Goal: Information Seeking & Learning: Learn about a topic

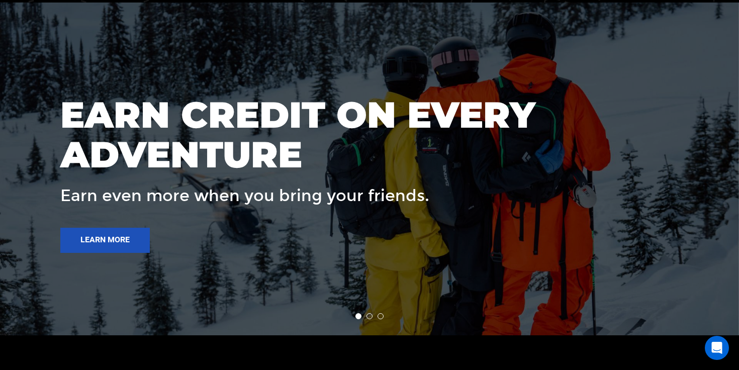
scroll to position [1393, 0]
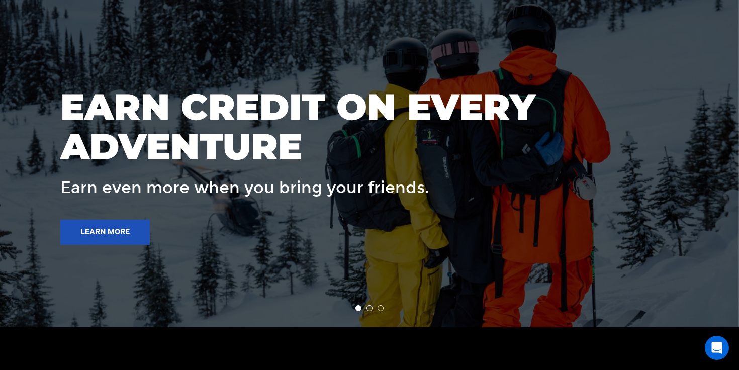
click at [371, 309] on li at bounding box center [370, 308] width 6 height 6
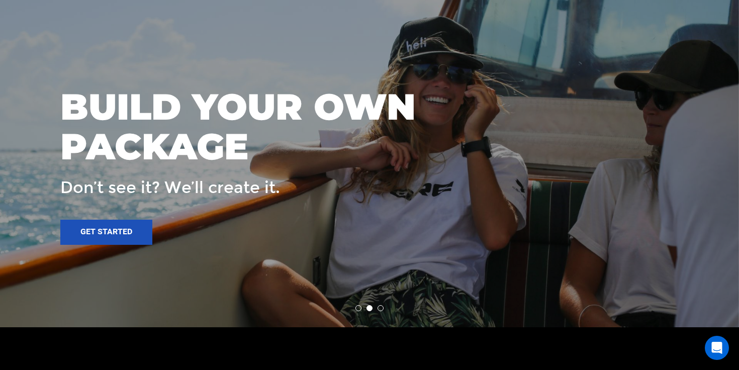
click at [381, 309] on li at bounding box center [381, 308] width 6 height 6
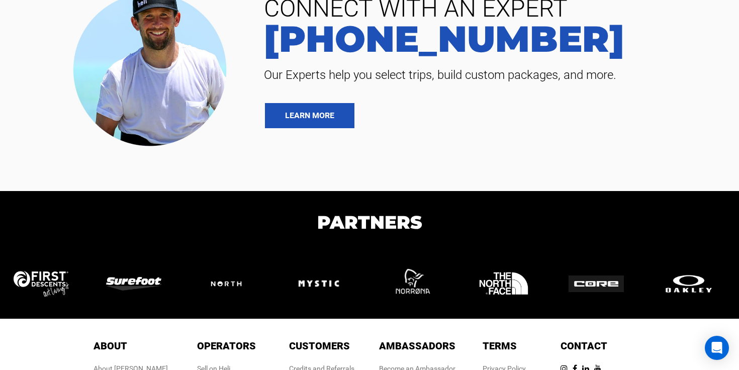
scroll to position [2112, 0]
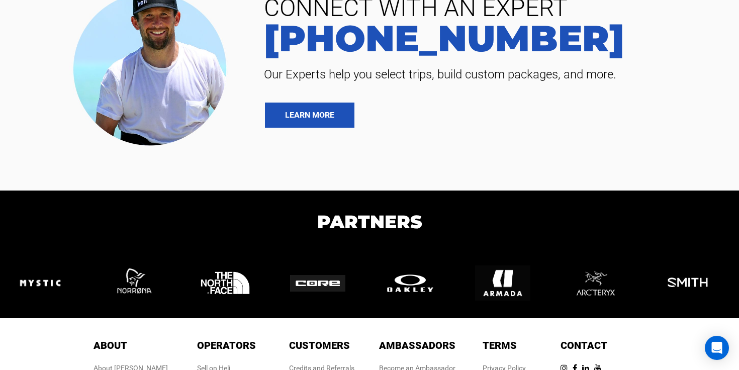
drag, startPoint x: 355, startPoint y: 284, endPoint x: 231, endPoint y: 303, distance: 126.1
click at [237, 299] on img at bounding box center [230, 282] width 65 height 55
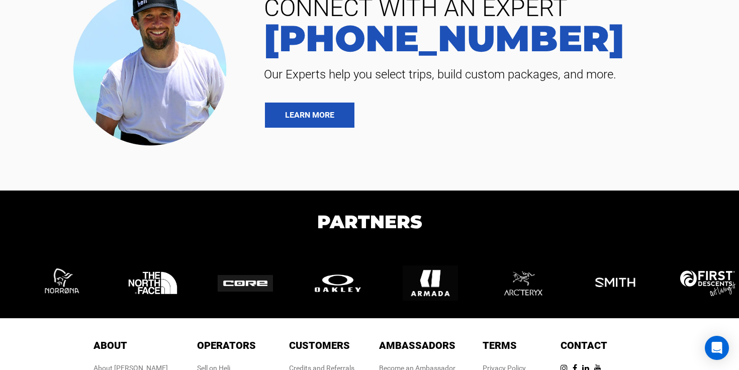
drag, startPoint x: 530, startPoint y: 280, endPoint x: 272, endPoint y: 301, distance: 258.8
click at [297, 301] on div at bounding box center [343, 282] width 93 height 35
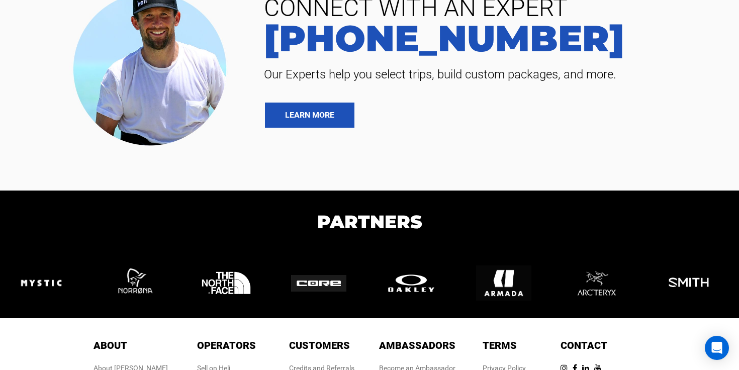
drag, startPoint x: 568, startPoint y: 290, endPoint x: 154, endPoint y: 332, distance: 416.0
click at [154, 332] on div "CONNECT WITH AN EXPERT 888-420-6534 Our Experts help you select trips, build cu…" at bounding box center [369, 200] width 739 height 535
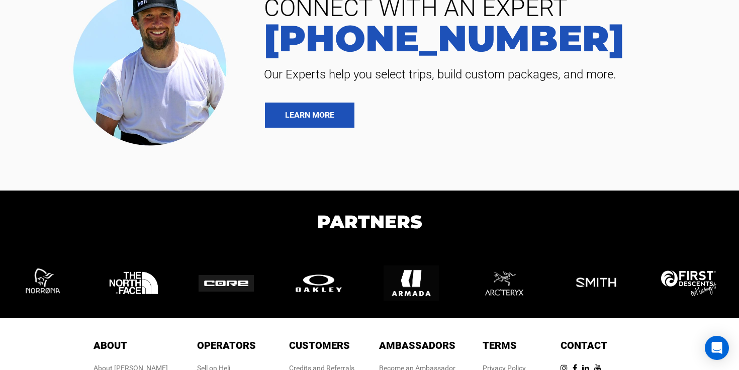
drag, startPoint x: 414, startPoint y: 290, endPoint x: 97, endPoint y: 292, distance: 317.3
click at [97, 292] on div at bounding box center [139, 282] width 2498 height 35
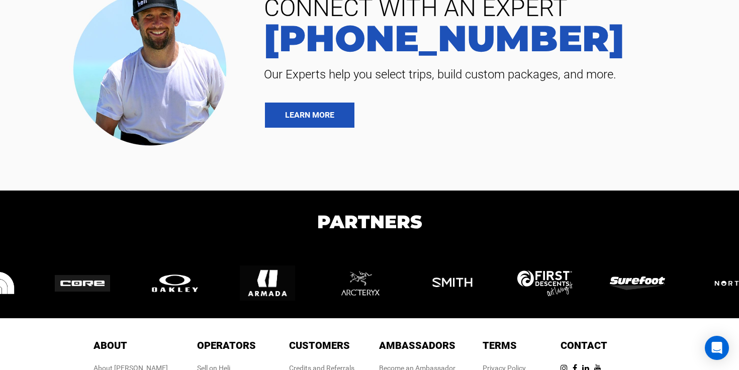
drag, startPoint x: 696, startPoint y: 289, endPoint x: 522, endPoint y: 299, distance: 174.3
click at [522, 299] on div at bounding box center [550, 282] width 93 height 35
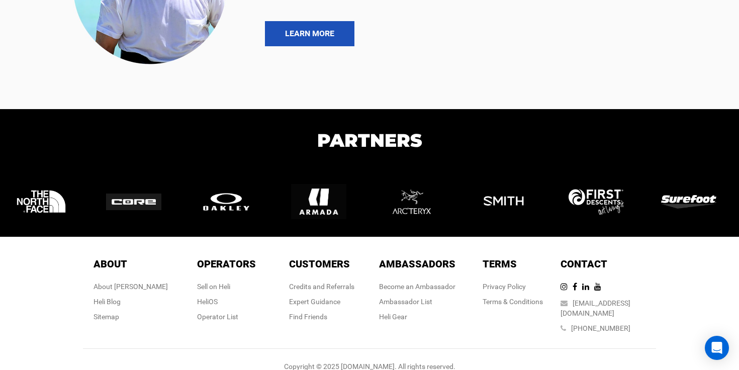
scroll to position [2200, 0]
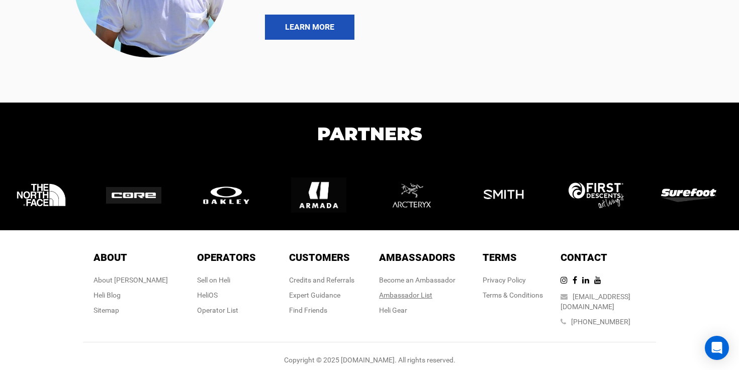
click at [414, 293] on div "Ambassador List" at bounding box center [417, 295] width 76 height 10
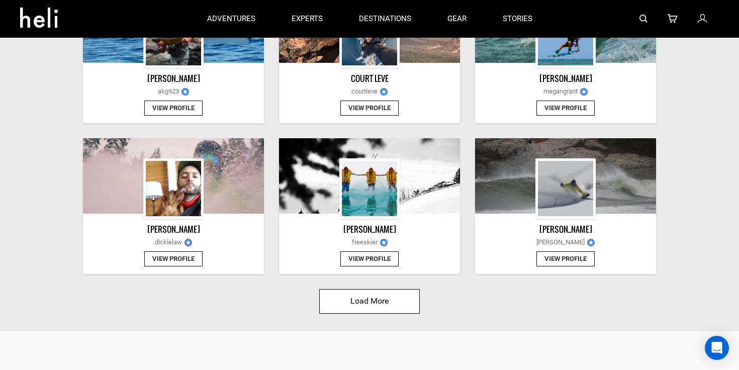
scroll to position [1096, 0]
click at [356, 305] on button "Load More" at bounding box center [369, 302] width 101 height 25
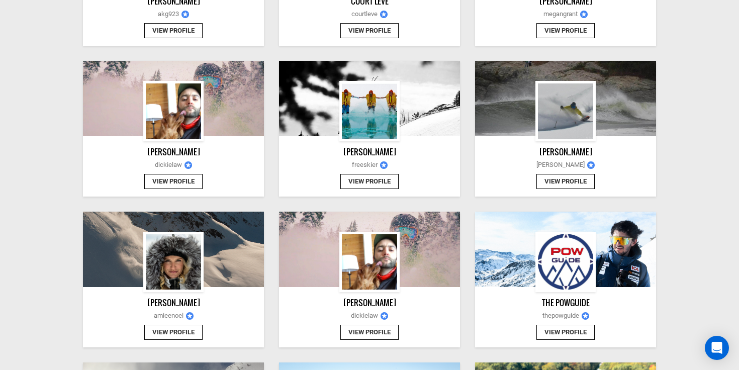
scroll to position [1175, 0]
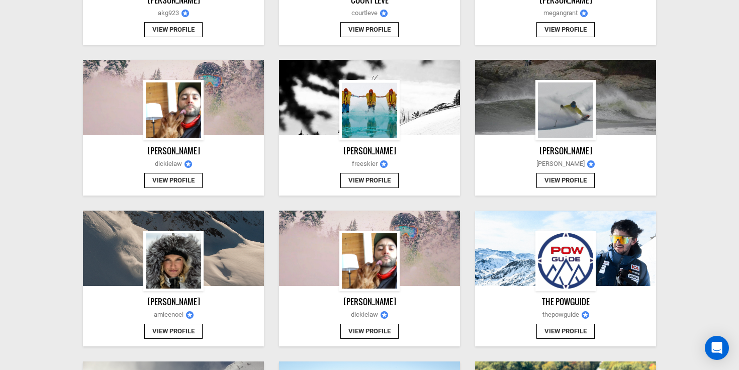
click at [359, 178] on button "View Profile" at bounding box center [369, 181] width 58 height 16
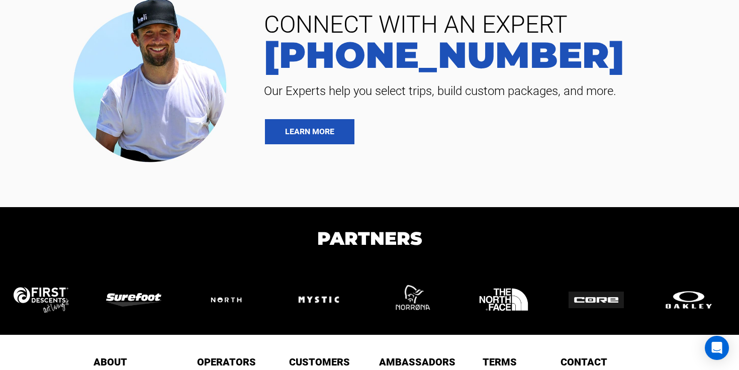
scroll to position [605, 0]
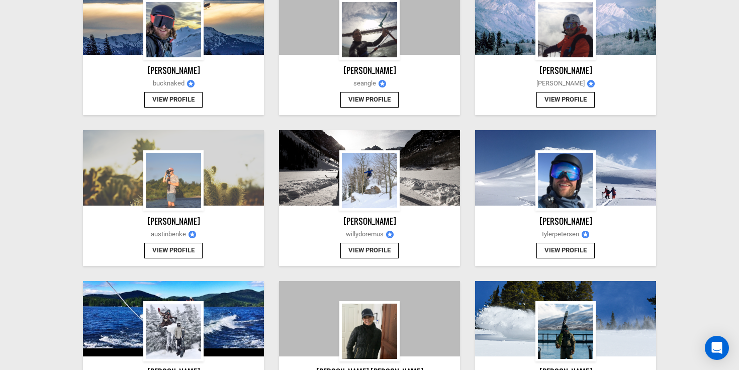
scroll to position [1861, 0]
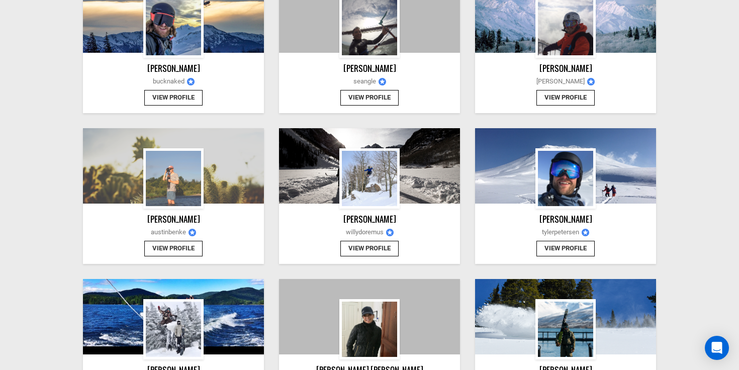
click at [365, 252] on button "View Profile" at bounding box center [369, 249] width 58 height 16
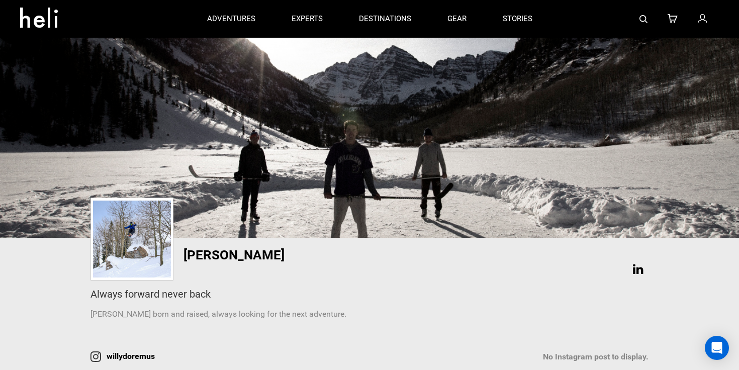
scroll to position [137, 0]
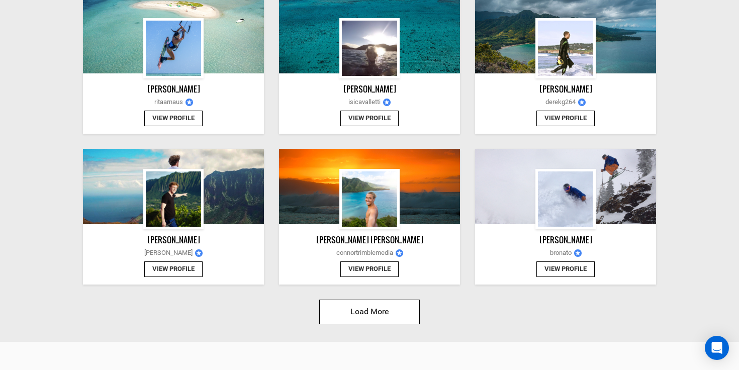
scroll to position [2313, 0]
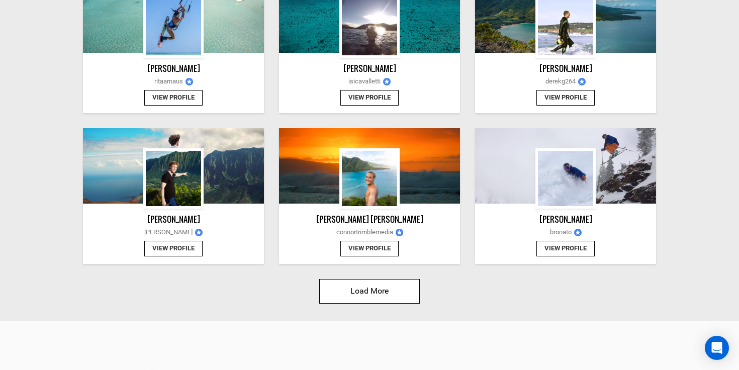
click at [364, 290] on button "Load More" at bounding box center [369, 291] width 101 height 25
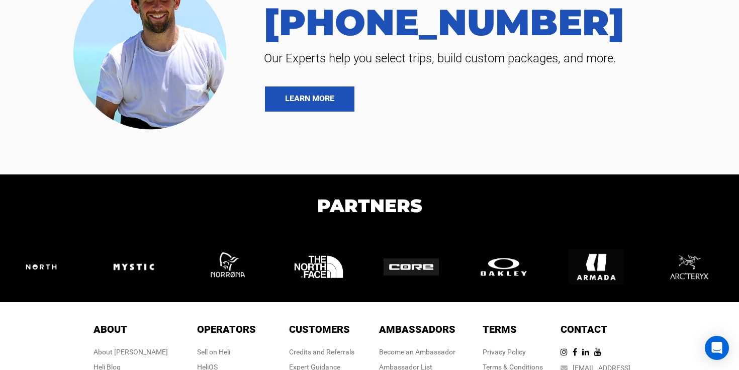
scroll to position [3996, 0]
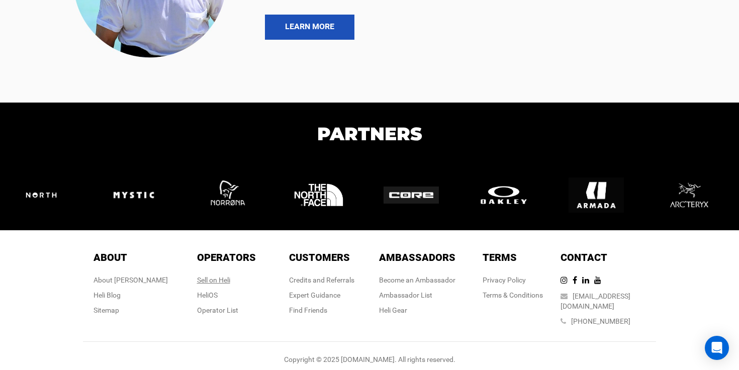
click at [216, 281] on div "Sell on Heli" at bounding box center [226, 280] width 59 height 10
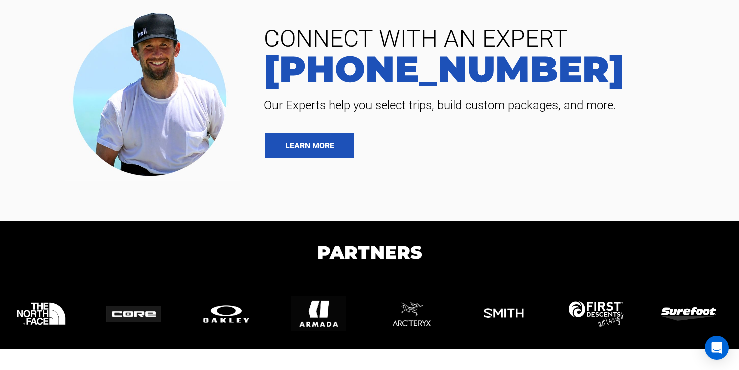
scroll to position [1326, 0]
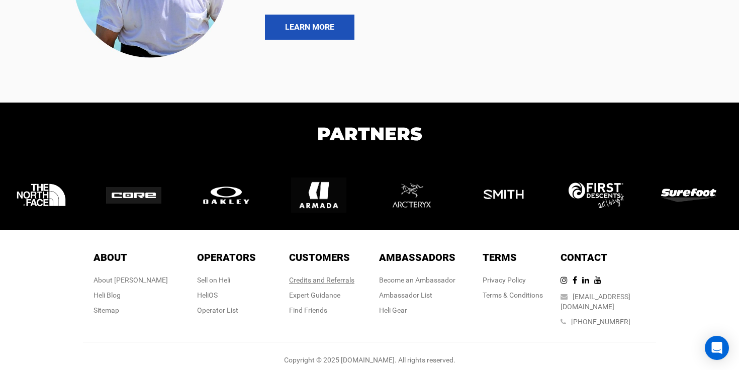
click at [304, 283] on link "Credits and Referrals" at bounding box center [321, 280] width 65 height 8
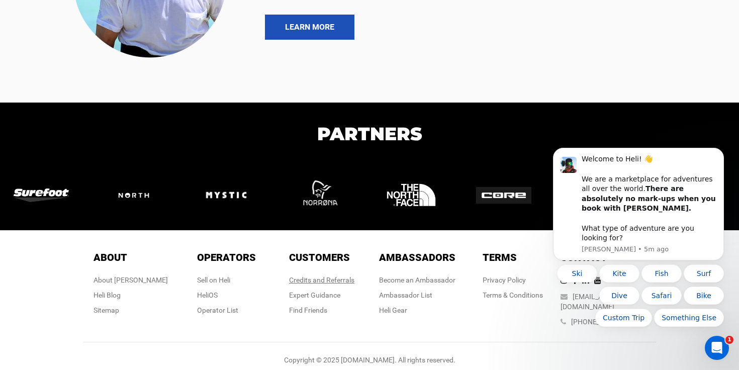
scroll to position [0, 0]
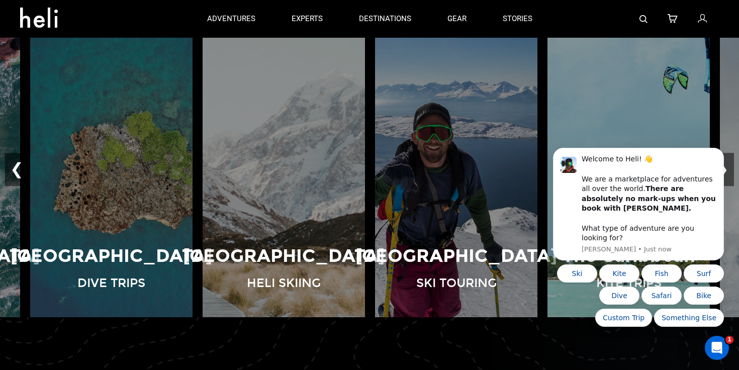
drag, startPoint x: 732, startPoint y: 169, endPoint x: 731, endPoint y: 122, distance: 47.3
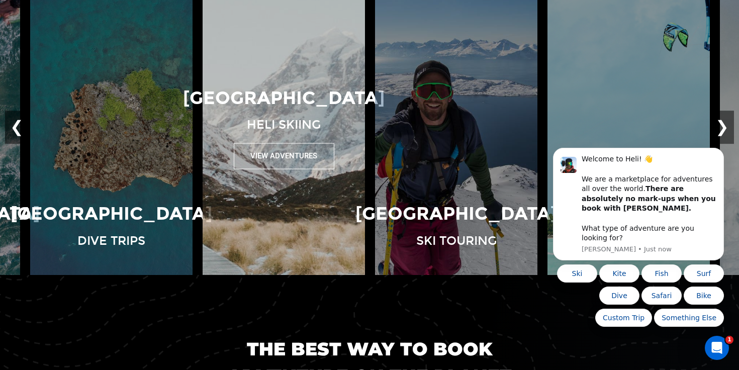
scroll to position [724, 0]
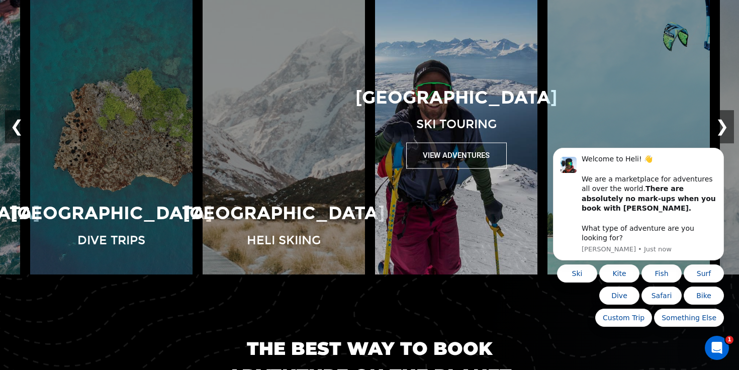
click at [445, 162] on button "View Adventures" at bounding box center [456, 156] width 101 height 26
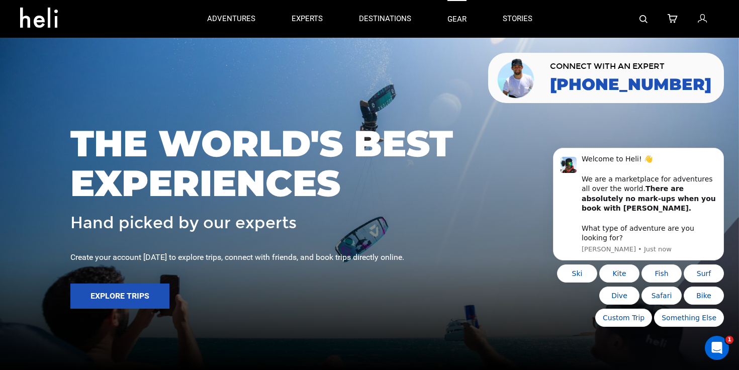
click at [463, 16] on link "gear" at bounding box center [457, 19] width 19 height 38
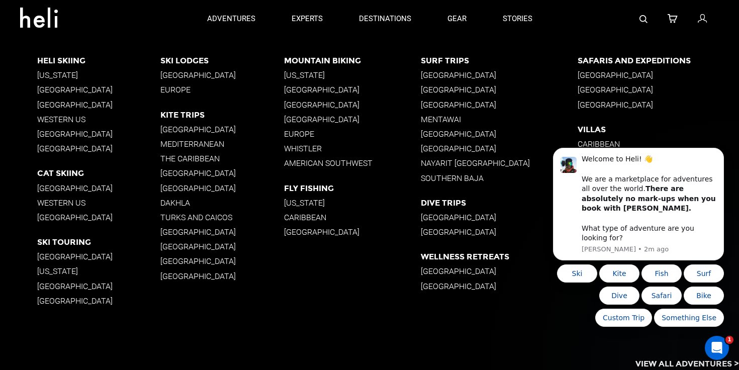
click at [64, 117] on p "Western US" at bounding box center [99, 120] width 124 height 10
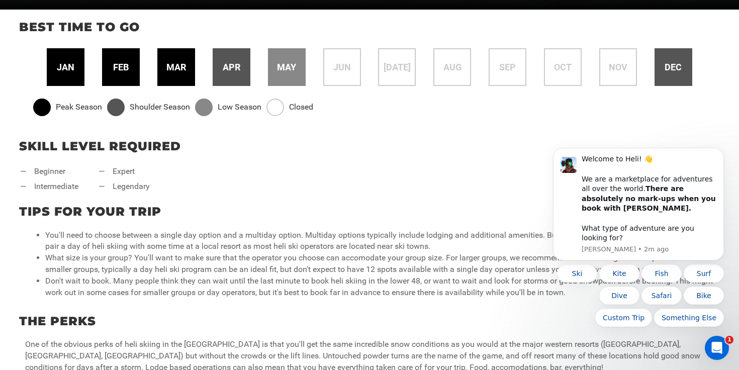
scroll to position [313, 0]
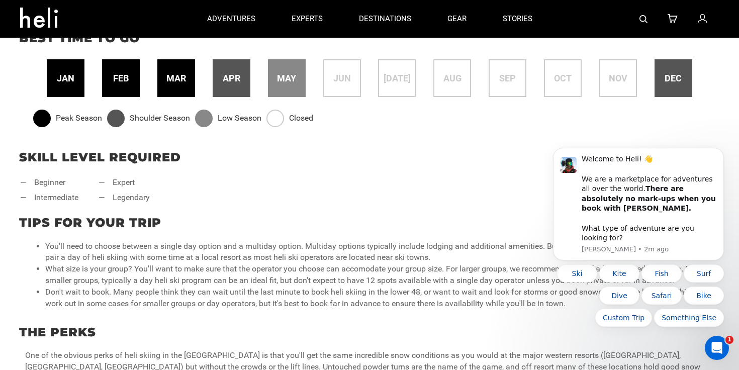
drag, startPoint x: 187, startPoint y: 96, endPoint x: 202, endPoint y: 96, distance: 15.1
click at [192, 96] on div "mar" at bounding box center [176, 78] width 38 height 38
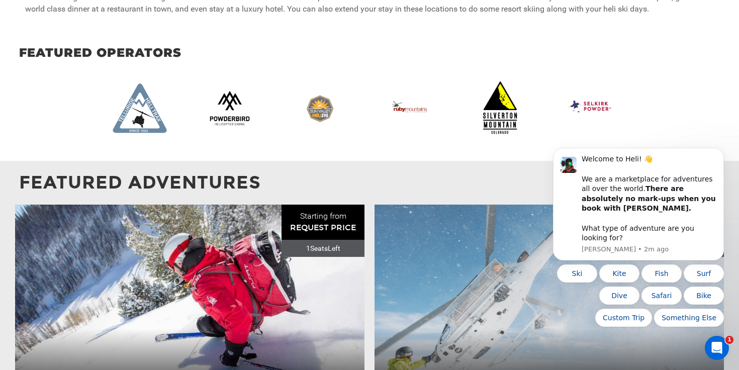
scroll to position [751, 0]
click at [500, 115] on img at bounding box center [504, 107] width 65 height 55
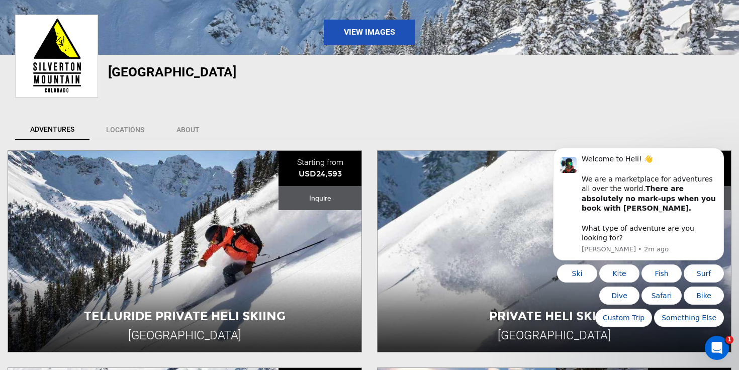
scroll to position [191, 0]
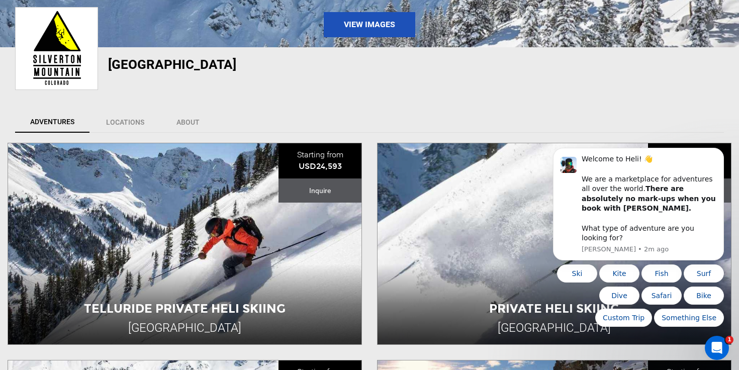
click at [386, 92] on div "[GEOGRAPHIC_DATA] View Community" at bounding box center [369, 74] width 739 height 54
click at [359, 85] on div at bounding box center [370, 86] width 724 height 10
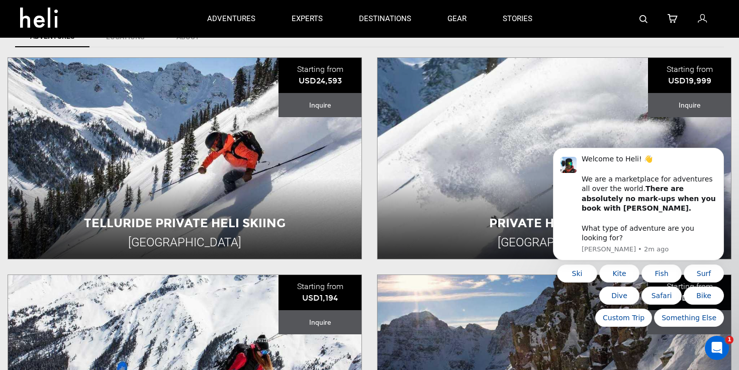
scroll to position [0, 0]
